Goal: Task Accomplishment & Management: Use online tool/utility

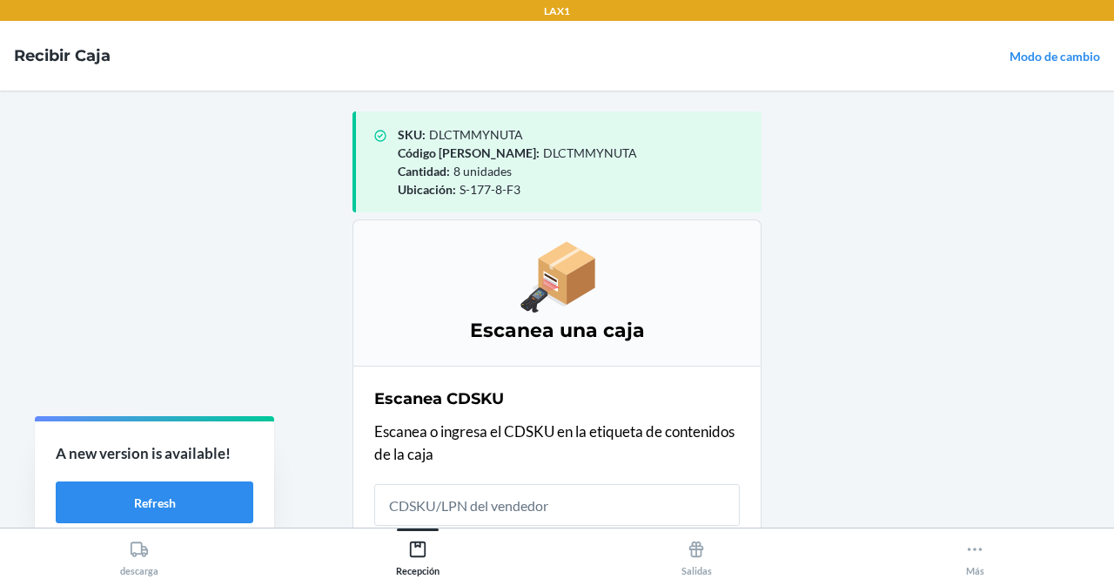
click at [1033, 75] on nav "Recibir caja Modo de cambio" at bounding box center [557, 56] width 1114 height 70
click at [1032, 55] on link "Modo de cambio" at bounding box center [1054, 56] width 91 height 15
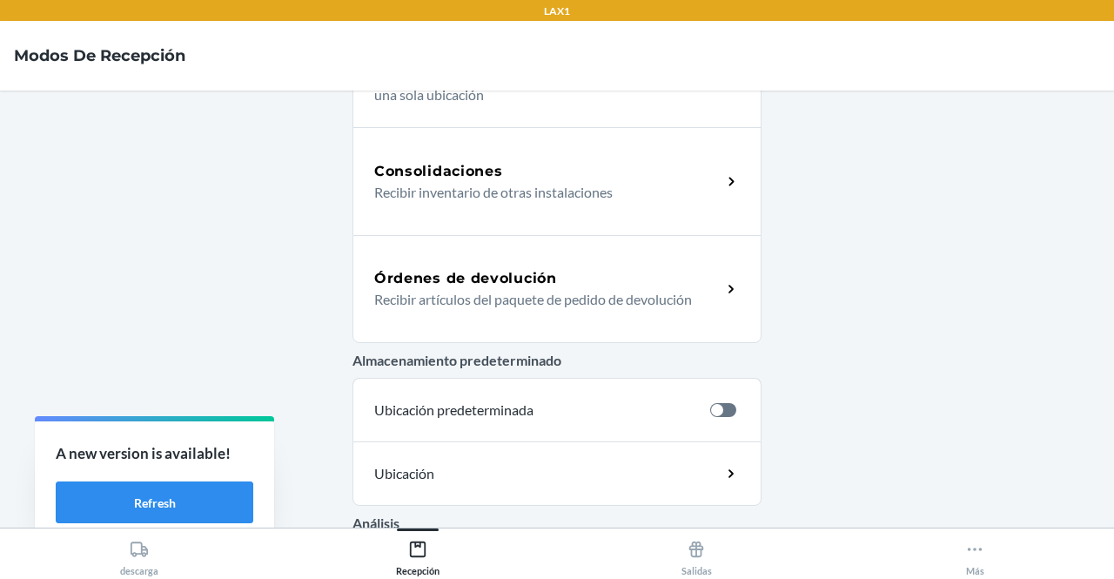
scroll to position [525, 0]
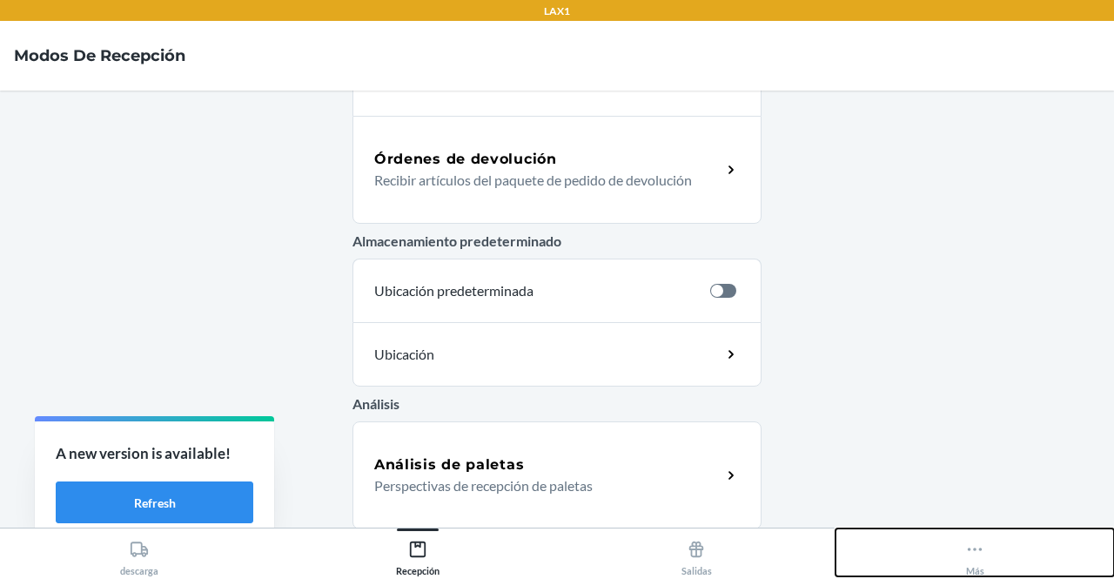
click at [966, 546] on icon at bounding box center [974, 549] width 19 height 19
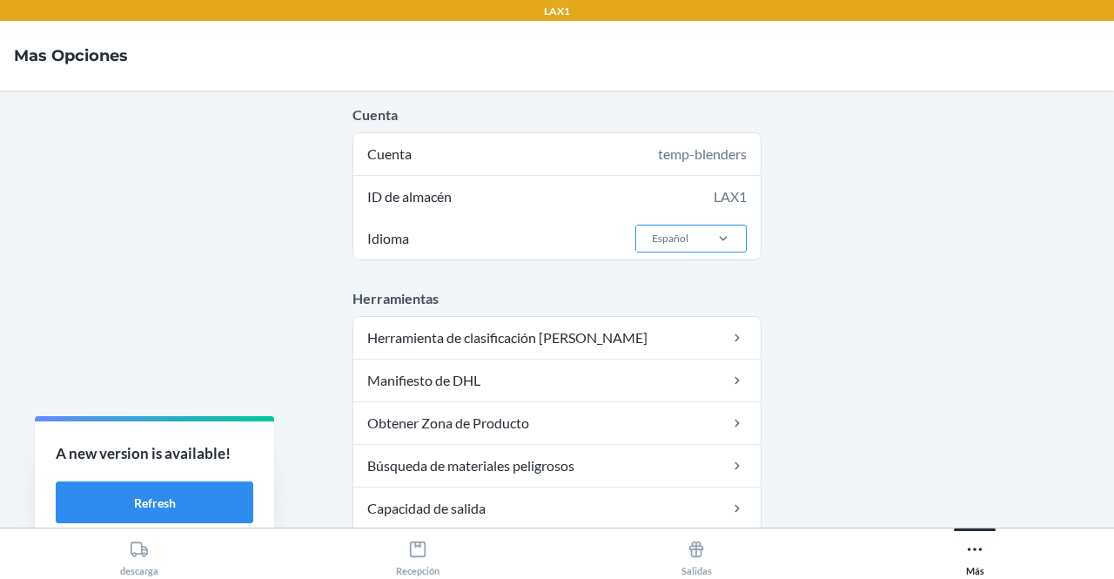
click at [665, 246] on div "Español" at bounding box center [668, 238] width 64 height 26
click at [652, 246] on input "Idioma Español" at bounding box center [651, 239] width 2 height 16
click at [659, 279] on div "English" at bounding box center [696, 275] width 94 height 33
click at [652, 246] on input "Idioma option English focused, 1 of 2. 2 results available. Use Up and Down to …" at bounding box center [651, 239] width 2 height 16
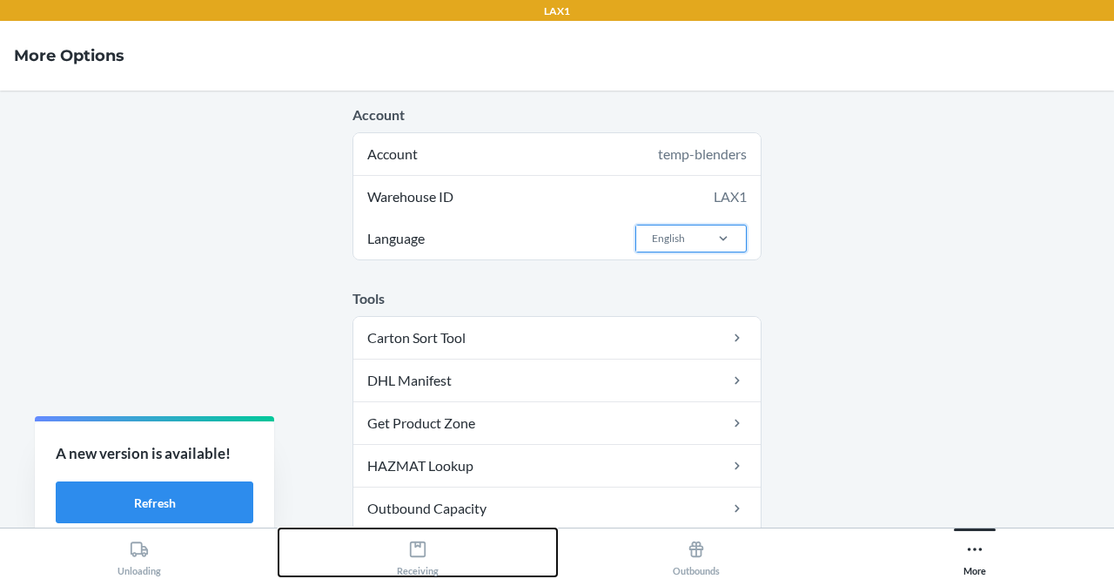
click at [420, 560] on div "Receiving" at bounding box center [418, 555] width 42 height 44
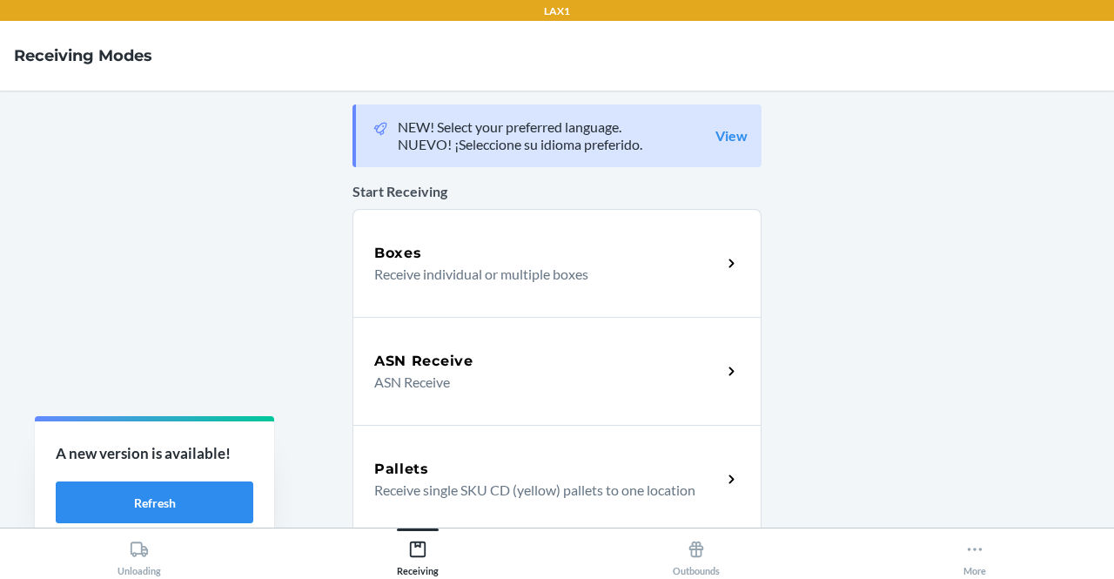
click at [482, 264] on p "Receive individual or multiple boxes" at bounding box center [540, 274] width 333 height 21
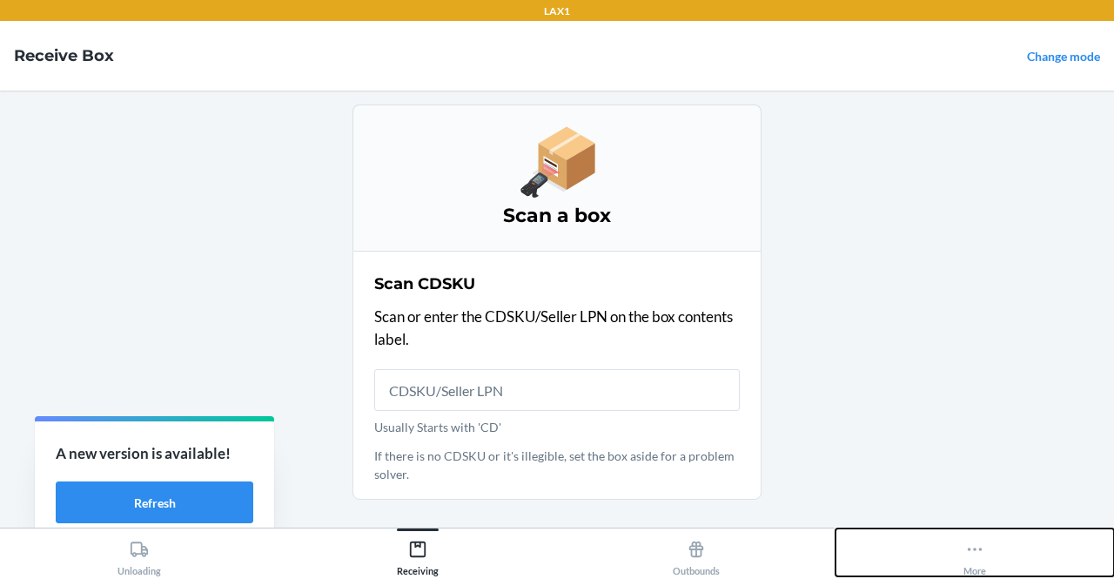
click at [965, 547] on icon at bounding box center [974, 549] width 19 height 19
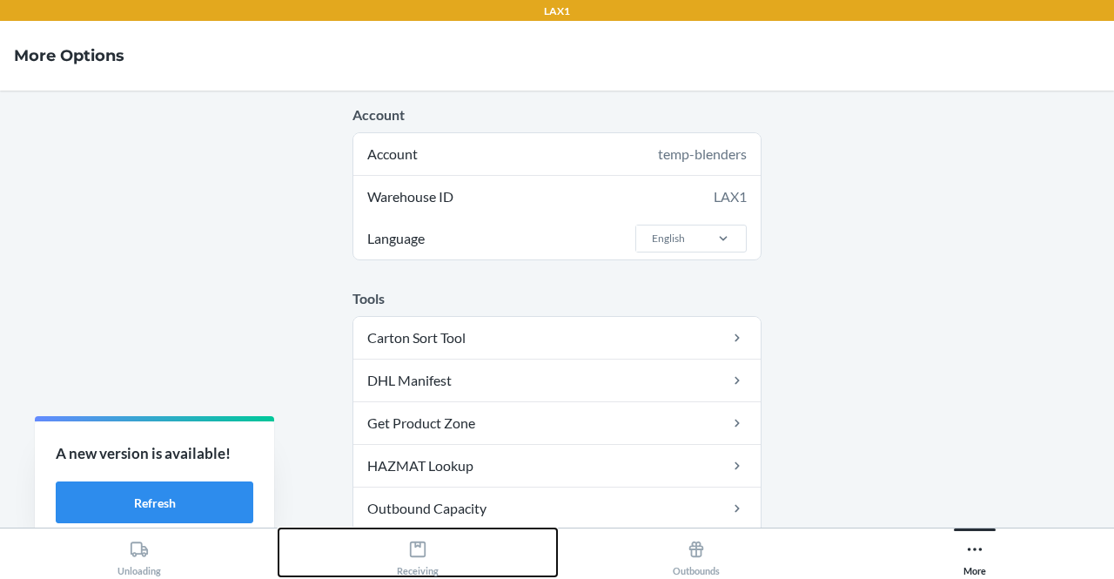
click at [423, 557] on icon at bounding box center [417, 549] width 19 height 19
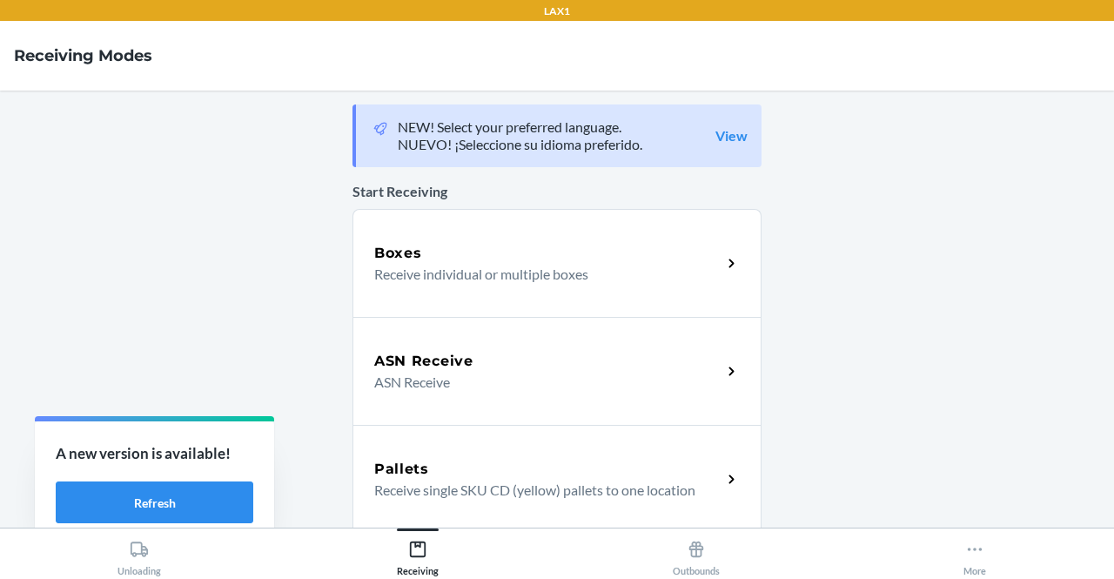
click at [449, 306] on div "Boxes Receive individual or multiple boxes" at bounding box center [556, 263] width 409 height 108
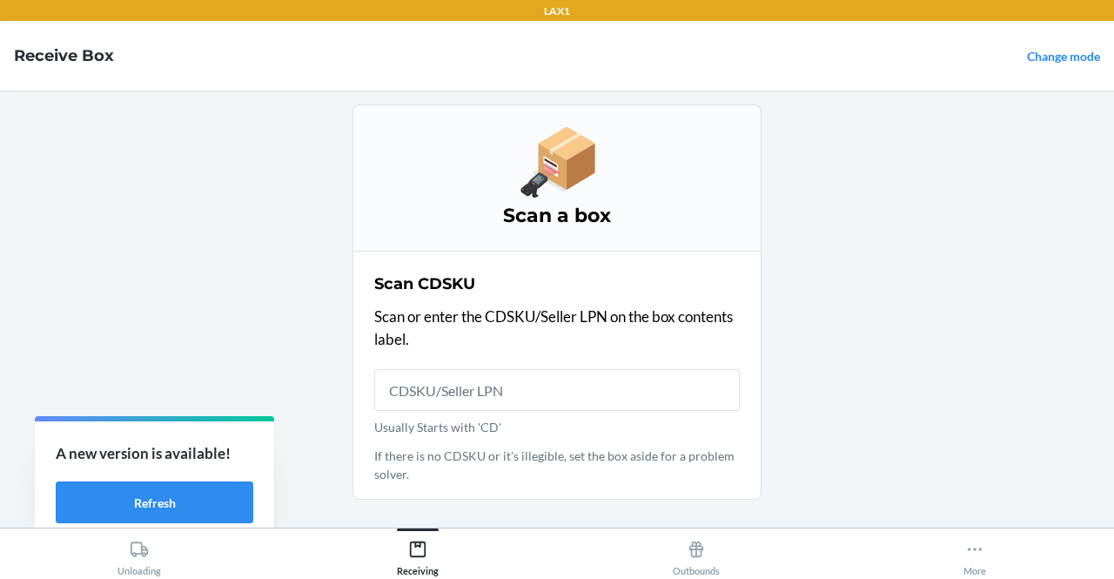
click at [449, 306] on p "Scan or enter the CDSKU/Seller LPN on the box contents label." at bounding box center [557, 327] width 366 height 44
click at [513, 382] on input "Usually Starts with 'CD'" at bounding box center [557, 390] width 366 height 42
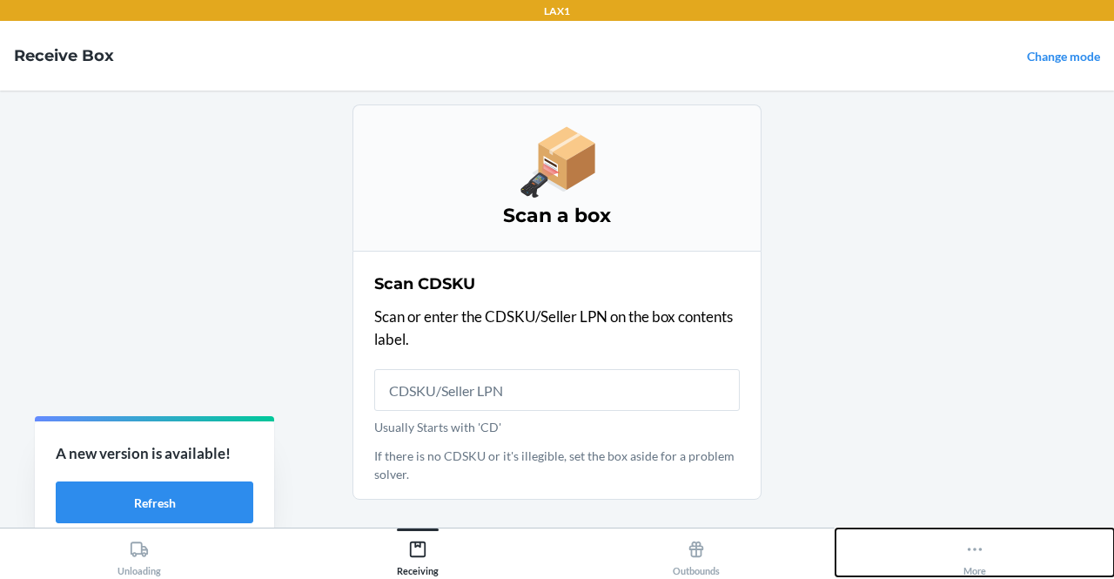
click at [945, 548] on button "More" at bounding box center [974, 552] width 278 height 48
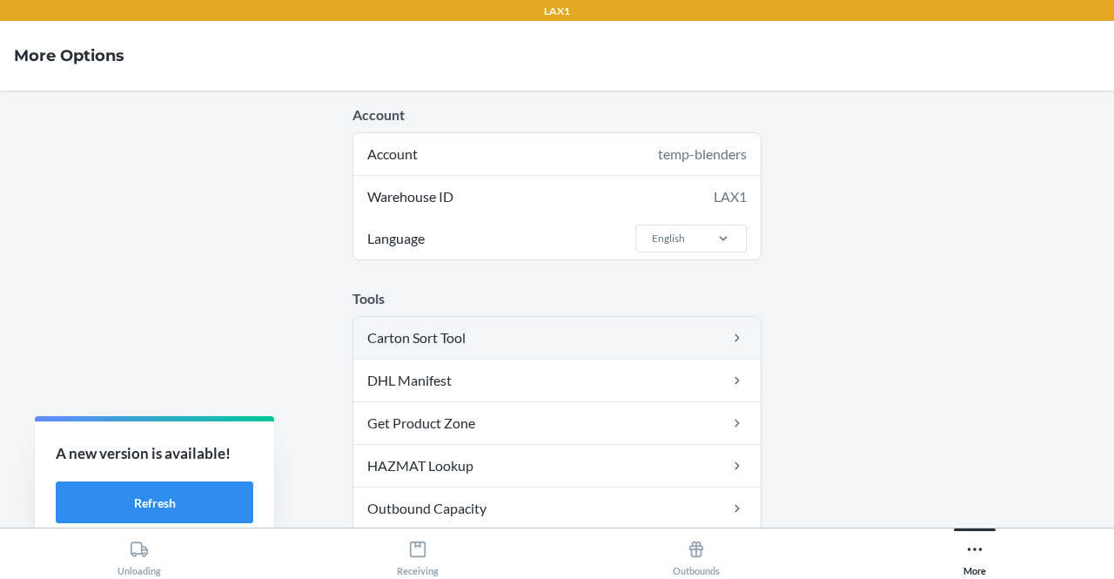
click at [679, 332] on link "Carton Sort Tool" at bounding box center [556, 338] width 407 height 42
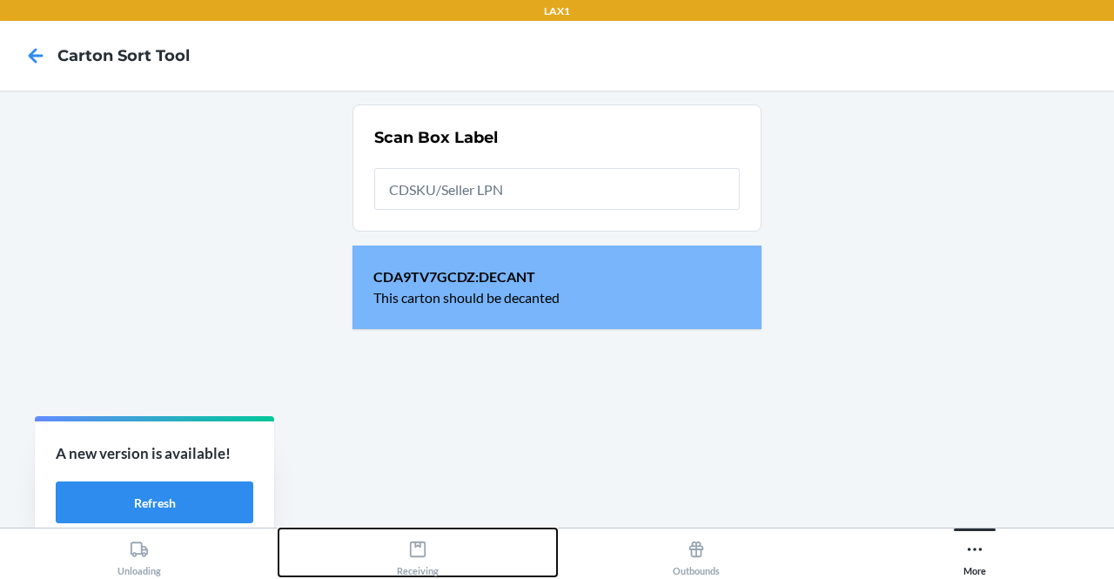
click at [390, 549] on button "Receiving" at bounding box center [417, 552] width 278 height 48
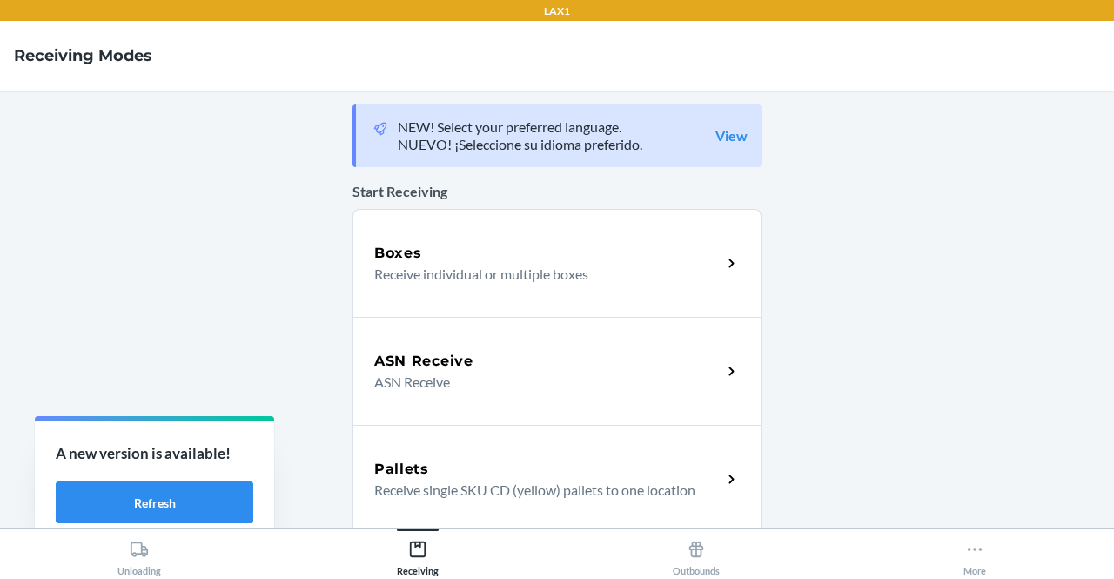
click at [411, 285] on div "Boxes Receive individual or multiple boxes" at bounding box center [556, 263] width 409 height 108
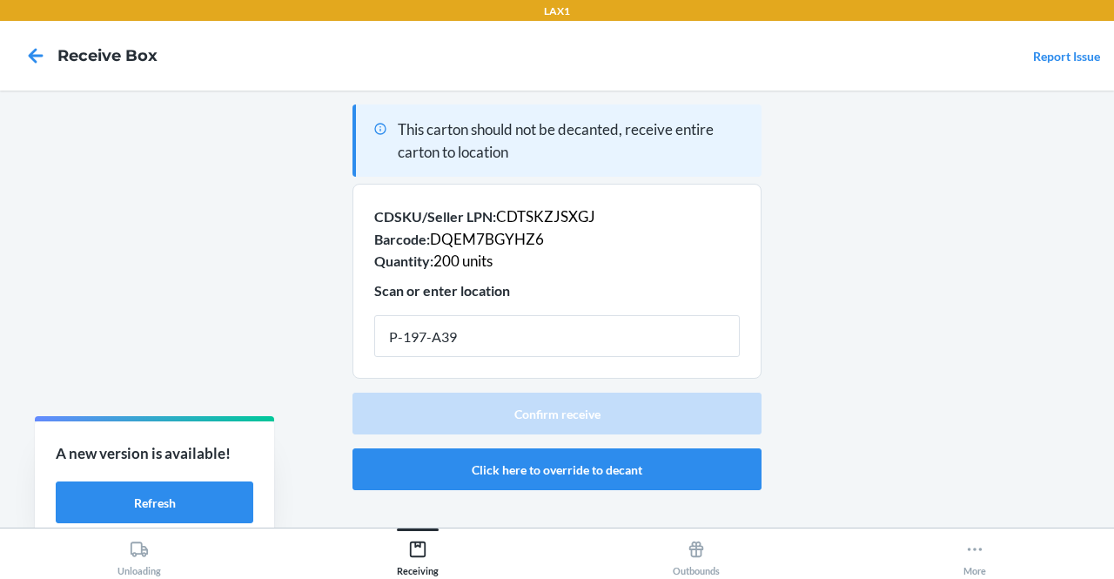
type input "P-197-A39"
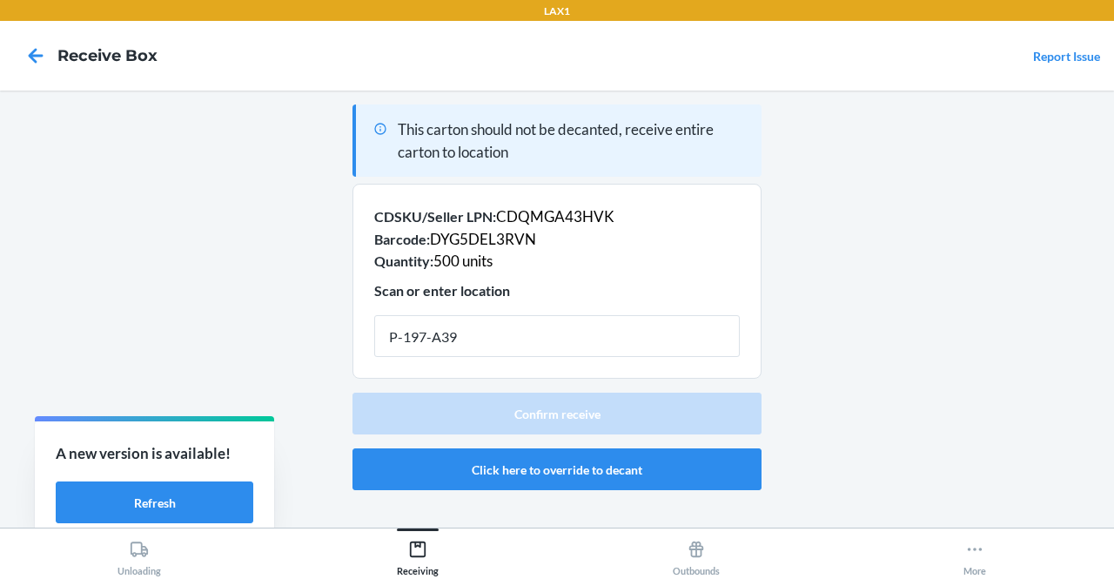
type input "P-197-A39"
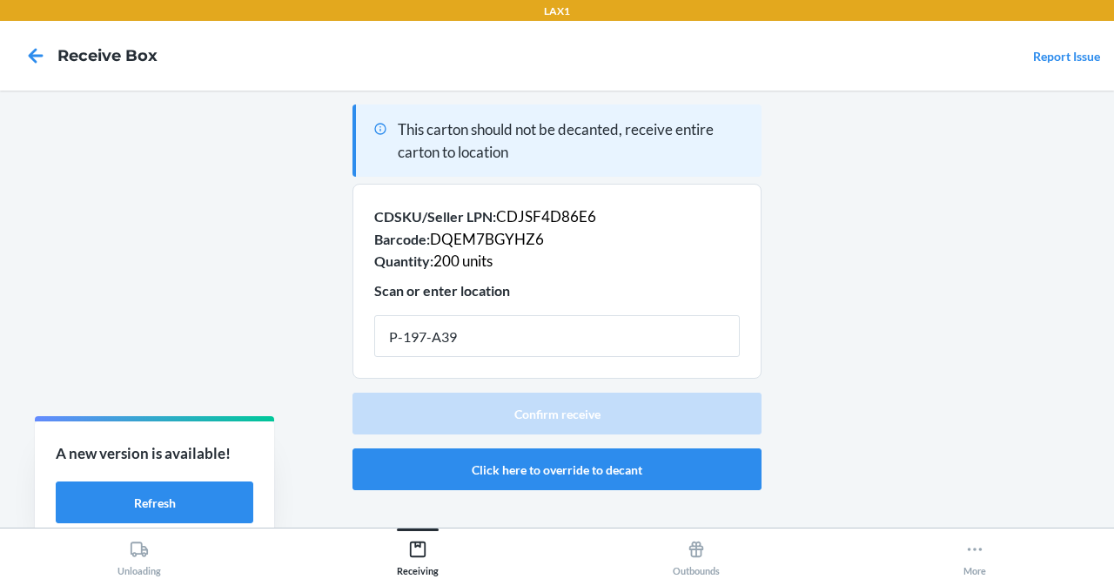
type input "P-197-A39"
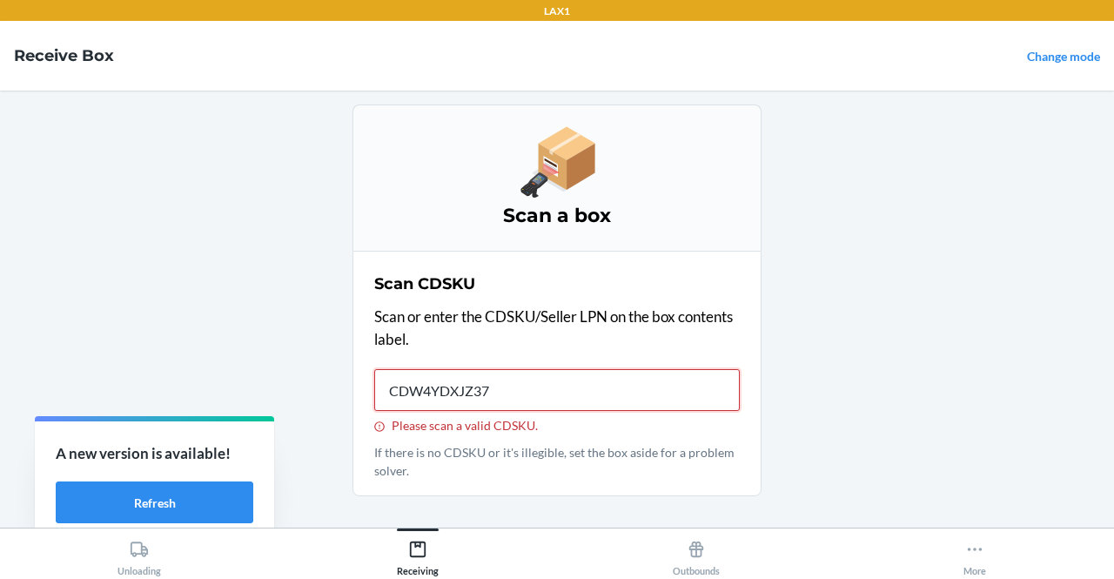
type input "CDW4YDXJZ37"
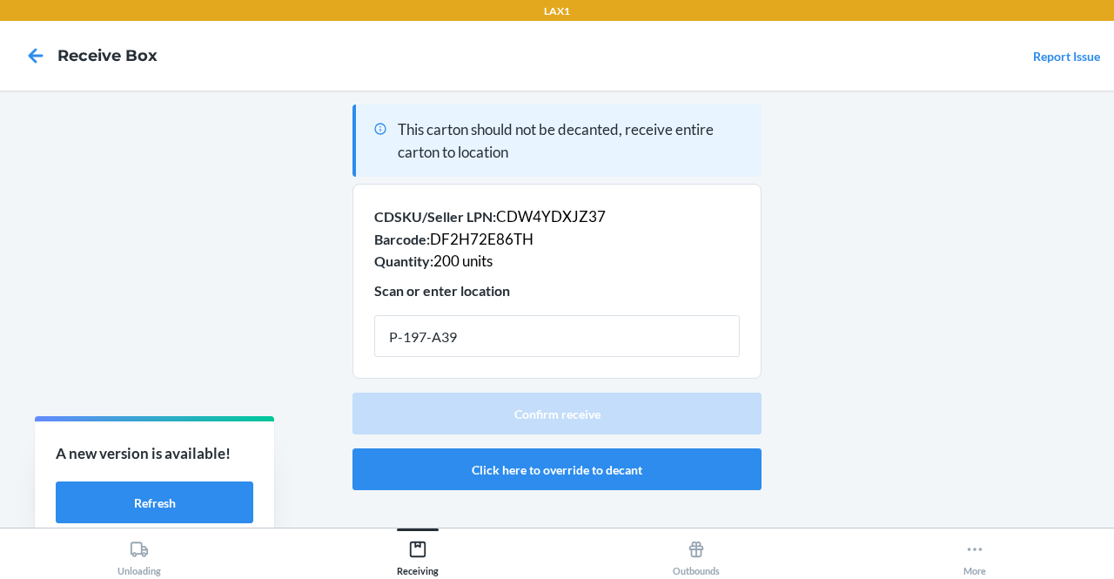
type input "P-197-A39"
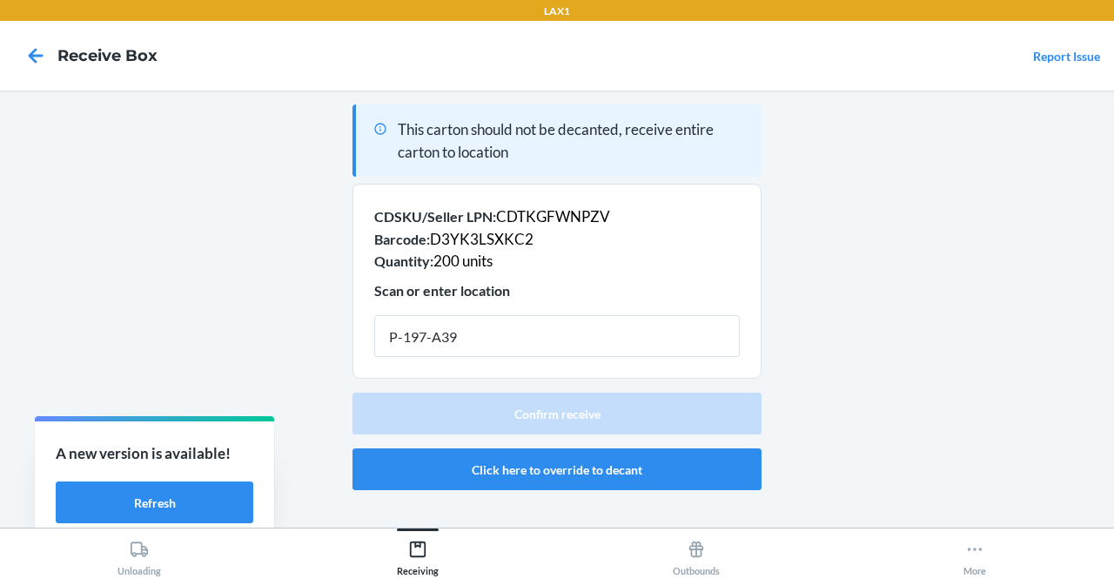
type input "P-197-A39"
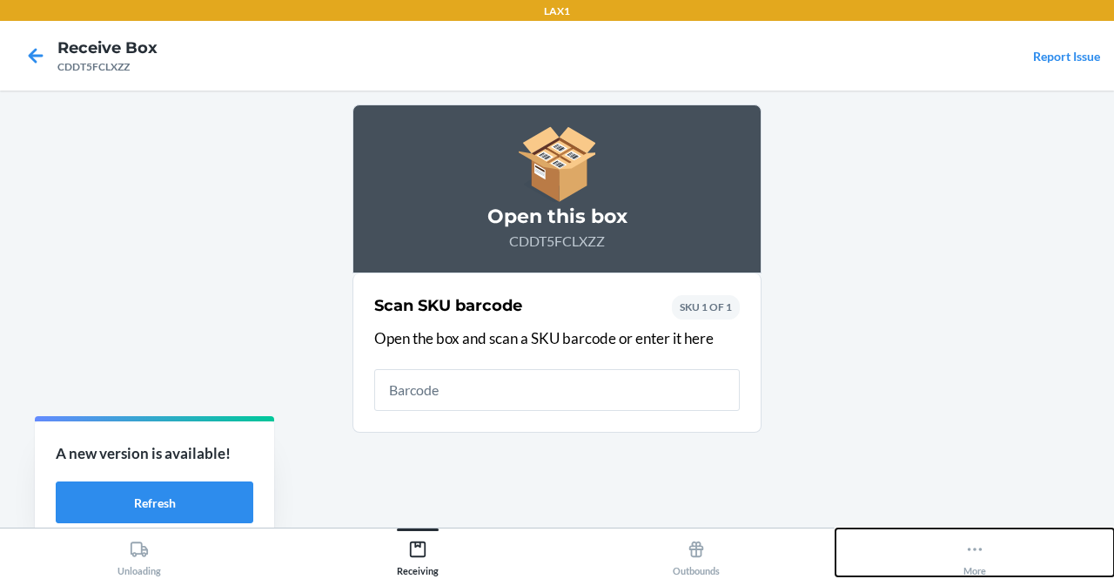
click at [963, 544] on button "More" at bounding box center [974, 552] width 278 height 48
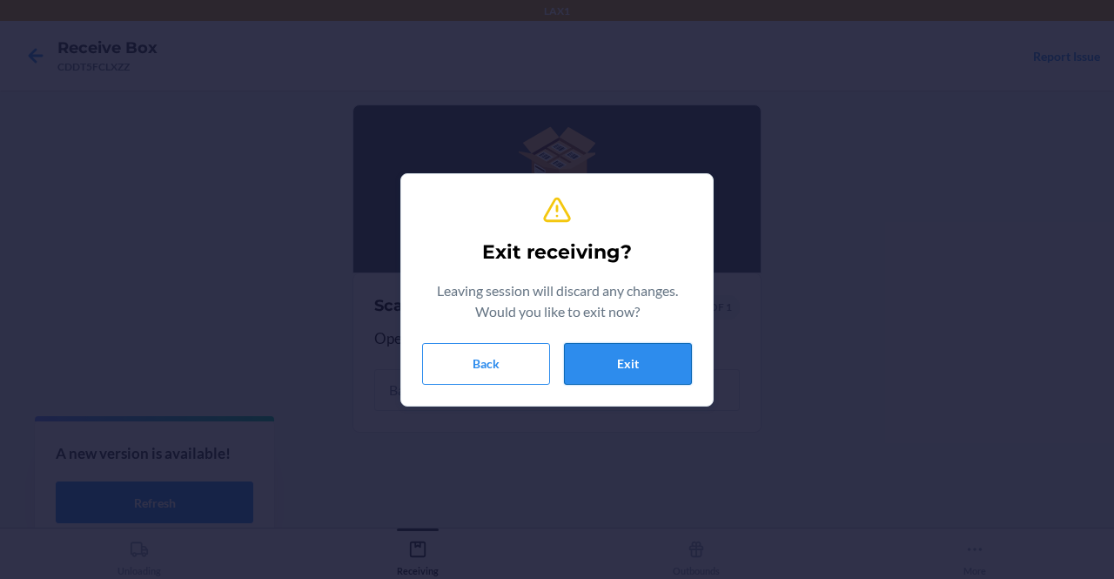
click at [646, 361] on button "Exit" at bounding box center [628, 364] width 128 height 42
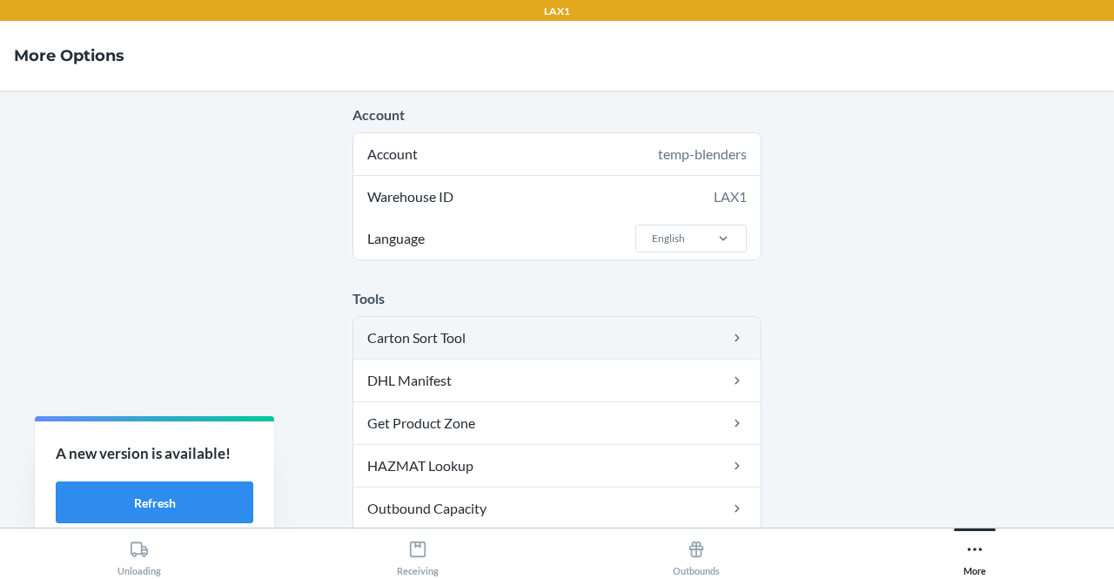
click at [566, 317] on link "Carton Sort Tool" at bounding box center [556, 338] width 407 height 42
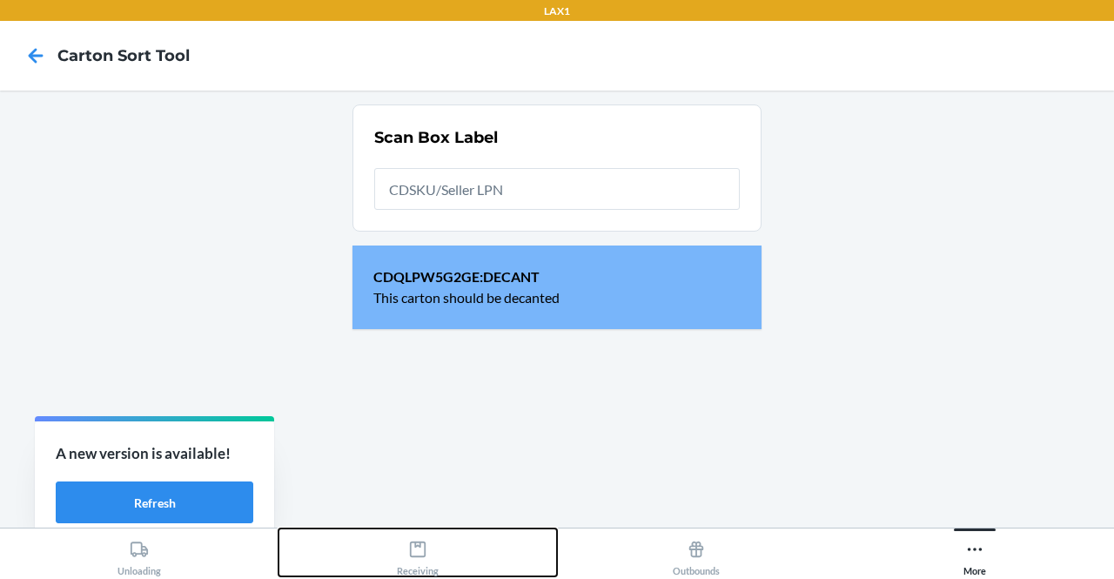
click at [421, 563] on div "Receiving" at bounding box center [418, 555] width 42 height 44
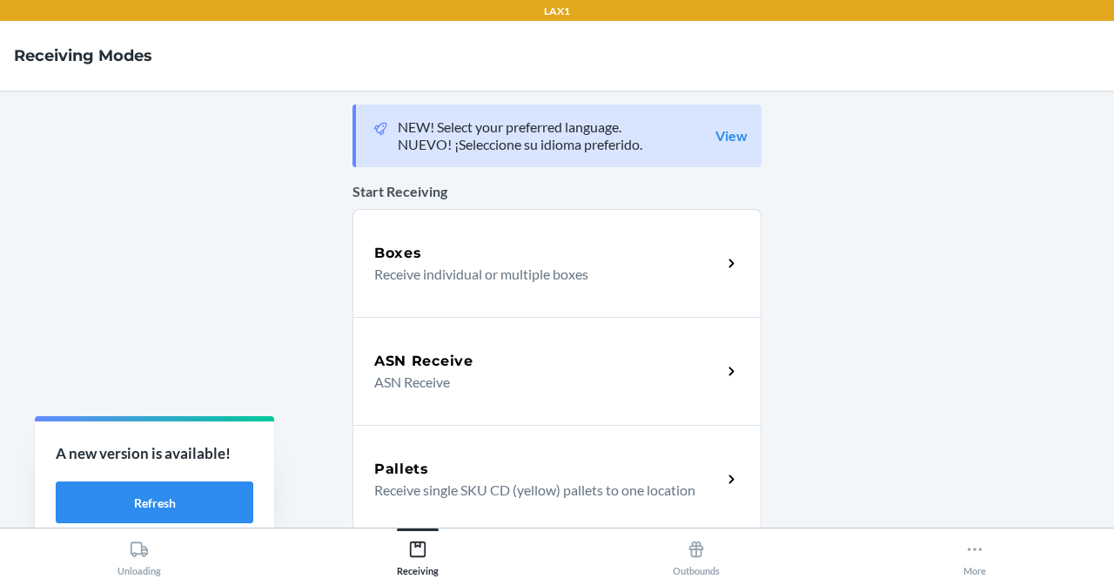
click at [423, 236] on div "Boxes Receive individual or multiple boxes" at bounding box center [556, 263] width 409 height 108
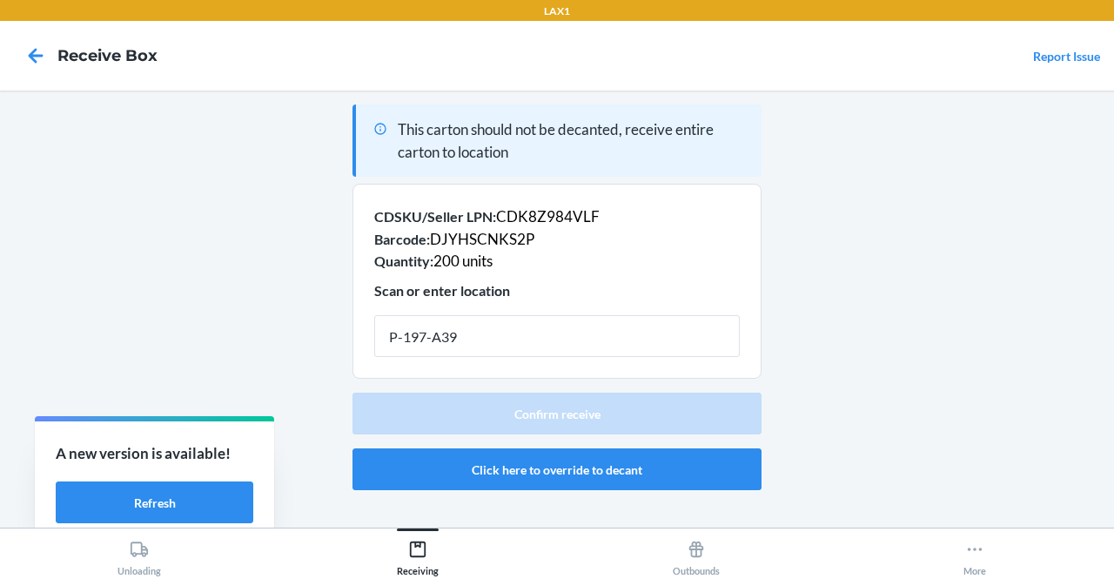
type input "P-197-A39"
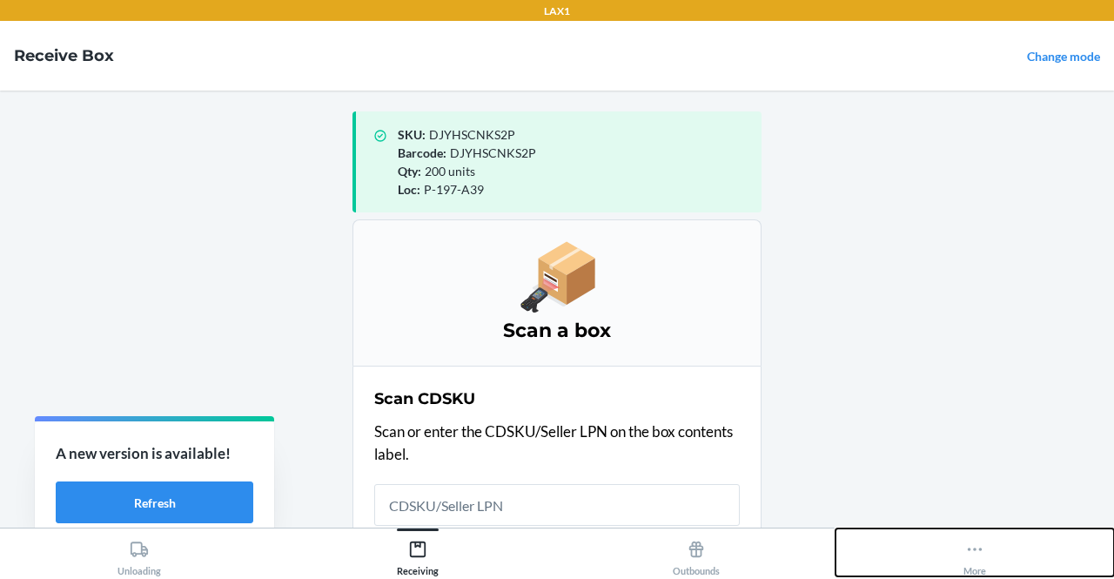
click at [953, 561] on button "More" at bounding box center [974, 552] width 278 height 48
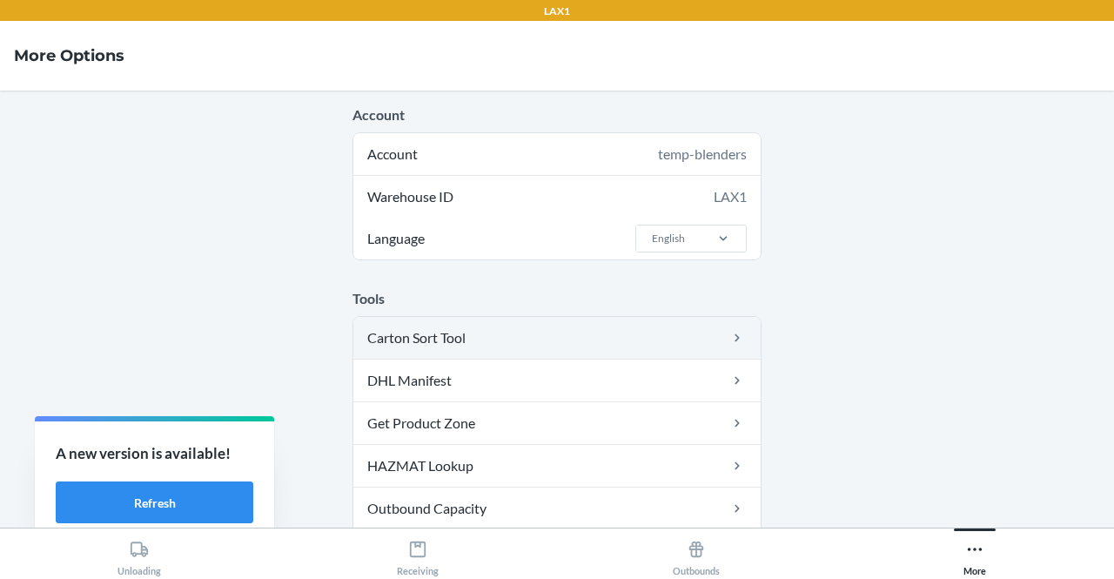
click at [574, 344] on link "Carton Sort Tool" at bounding box center [556, 338] width 407 height 42
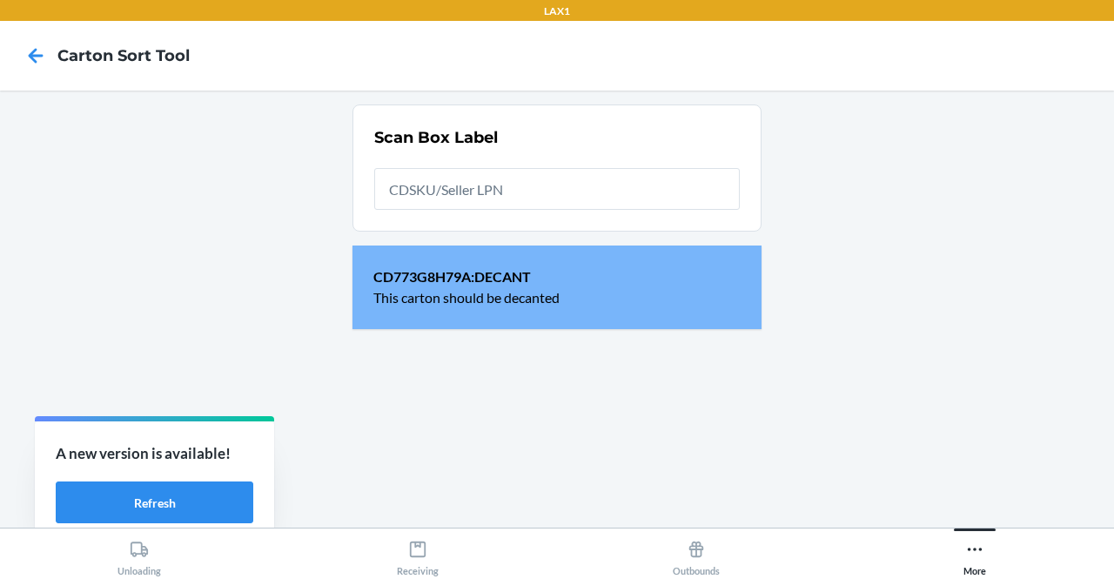
drag, startPoint x: 528, startPoint y: 210, endPoint x: 528, endPoint y: 220, distance: 10.4
click at [528, 220] on section "Scan Box Label" at bounding box center [556, 167] width 409 height 127
click at [609, 215] on section "Scan Box Label" at bounding box center [556, 167] width 409 height 127
click at [598, 206] on input "text" at bounding box center [557, 189] width 366 height 42
